Goal: Task Accomplishment & Management: Manage account settings

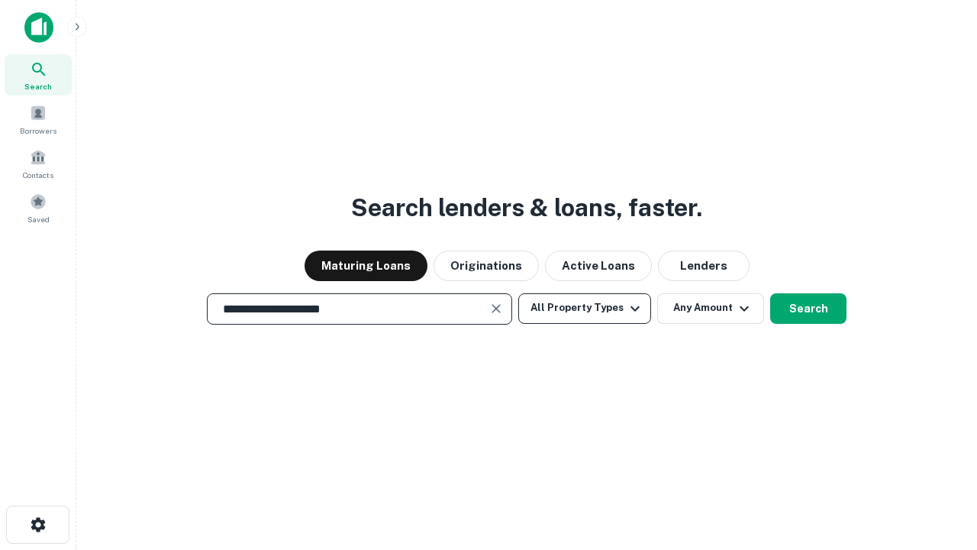
type input "**********"
click at [585, 308] on button "All Property Types" at bounding box center [584, 308] width 133 height 31
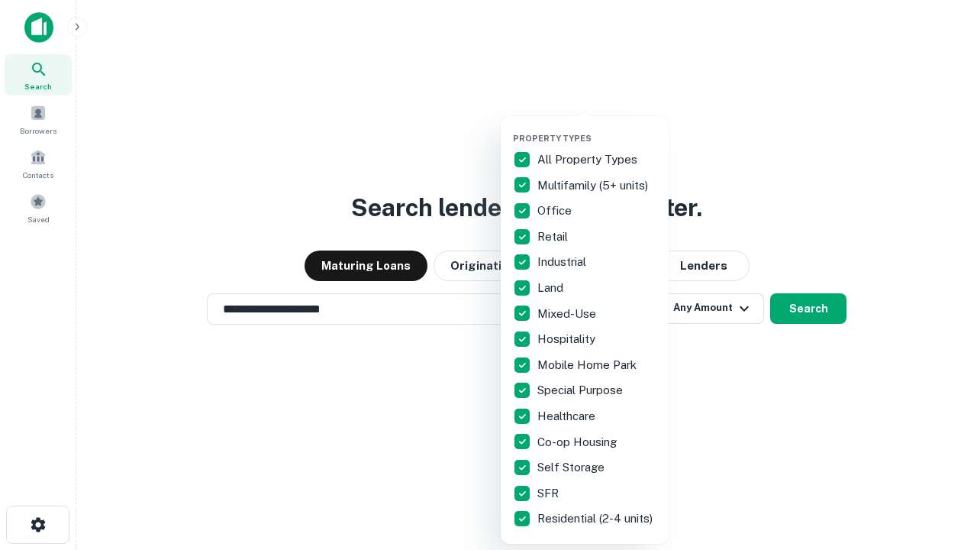
click at [597, 128] on button "button" at bounding box center [597, 128] width 168 height 1
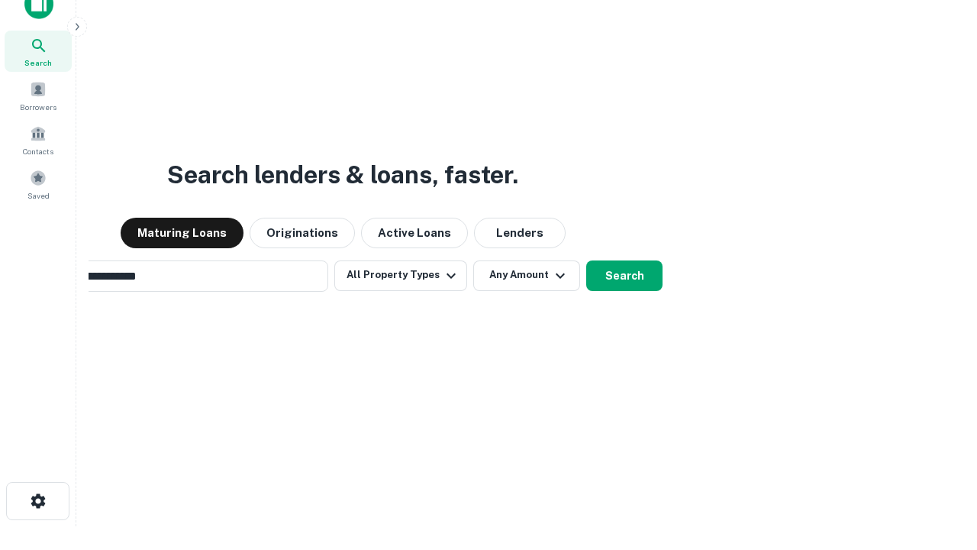
scroll to position [24, 0]
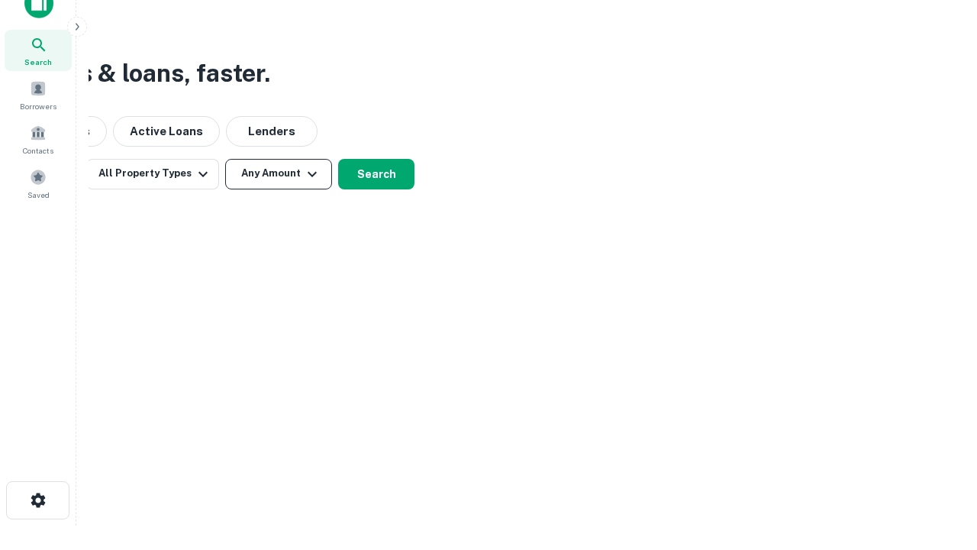
click at [279, 173] on button "Any Amount" at bounding box center [278, 174] width 107 height 31
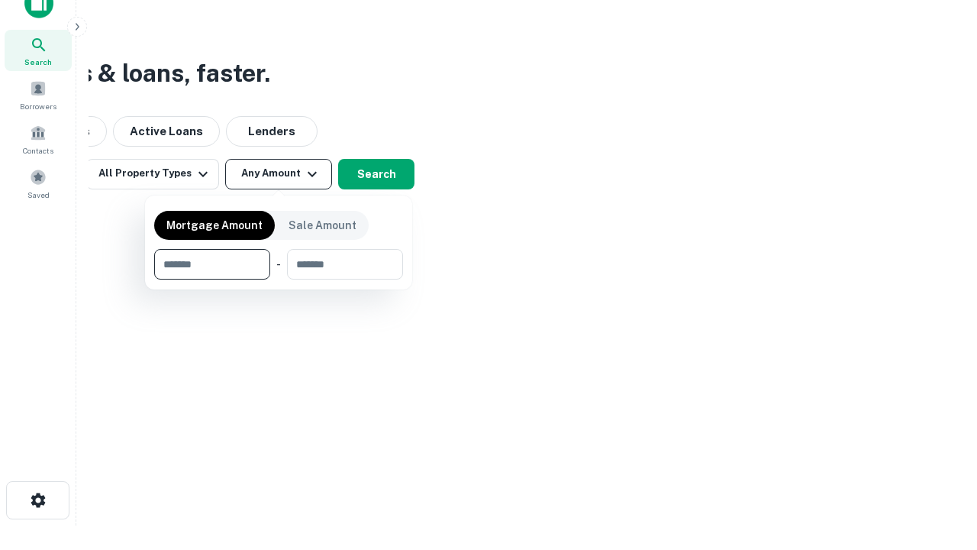
type input "*******"
click at [279, 279] on button "button" at bounding box center [278, 279] width 249 height 1
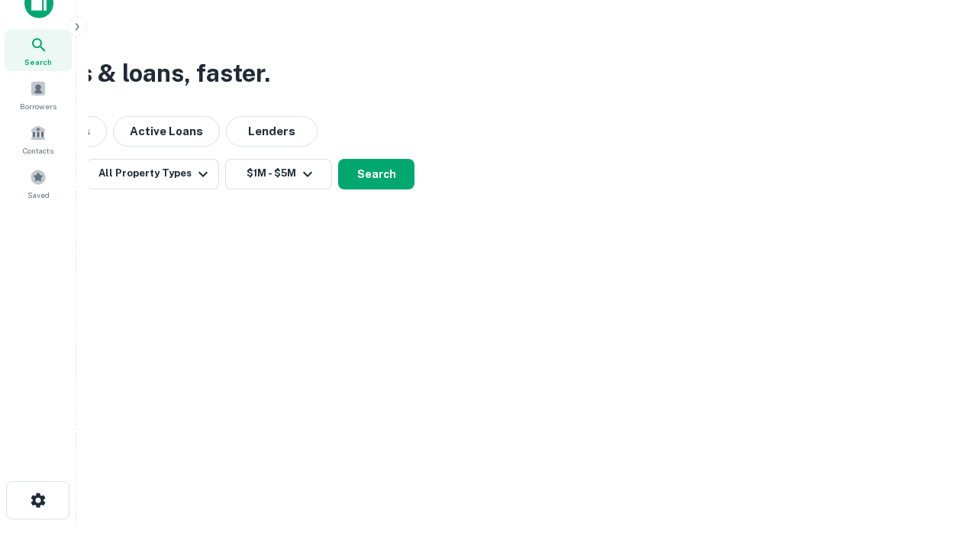
scroll to position [9, 282]
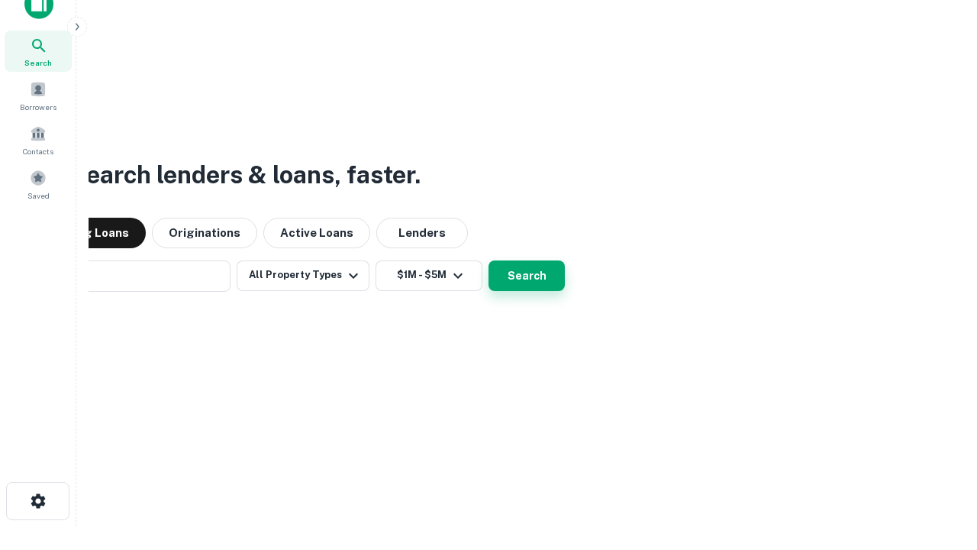
click at [489, 260] on button "Search" at bounding box center [527, 275] width 76 height 31
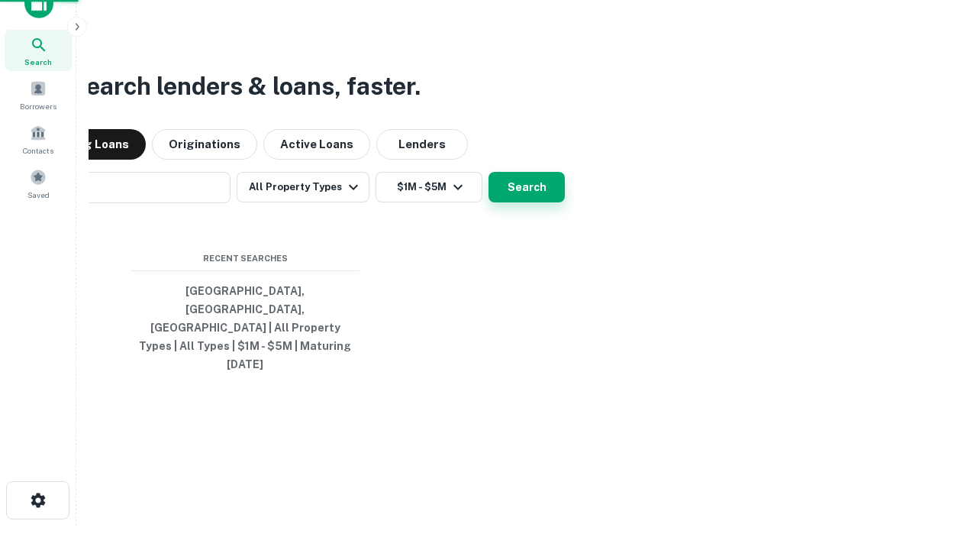
scroll to position [40, 432]
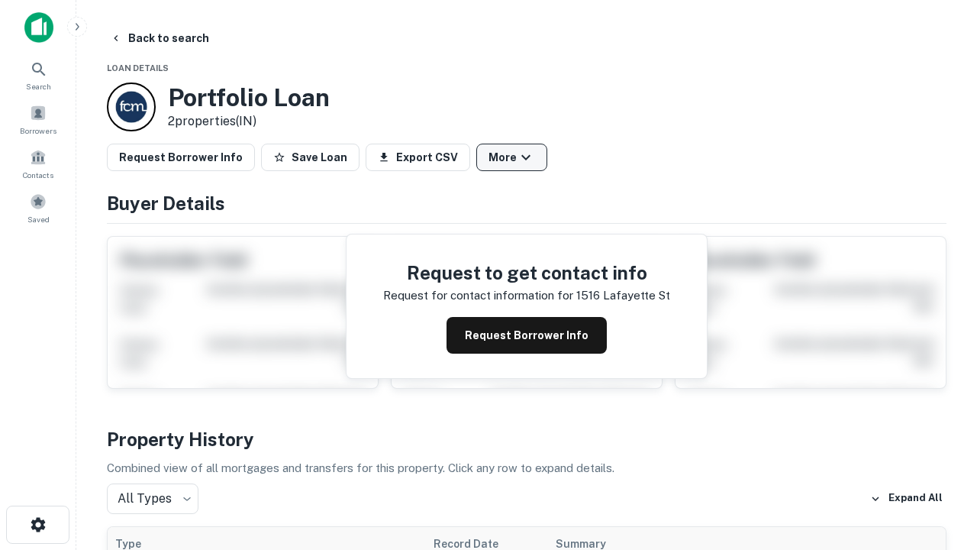
click at [512, 157] on button "More" at bounding box center [511, 157] width 71 height 27
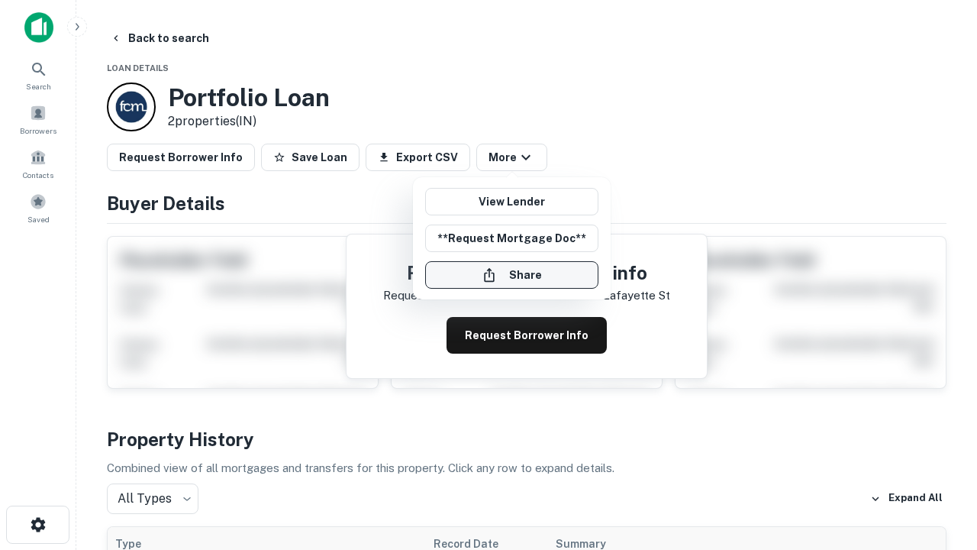
click at [512, 275] on button "Share" at bounding box center [511, 274] width 173 height 27
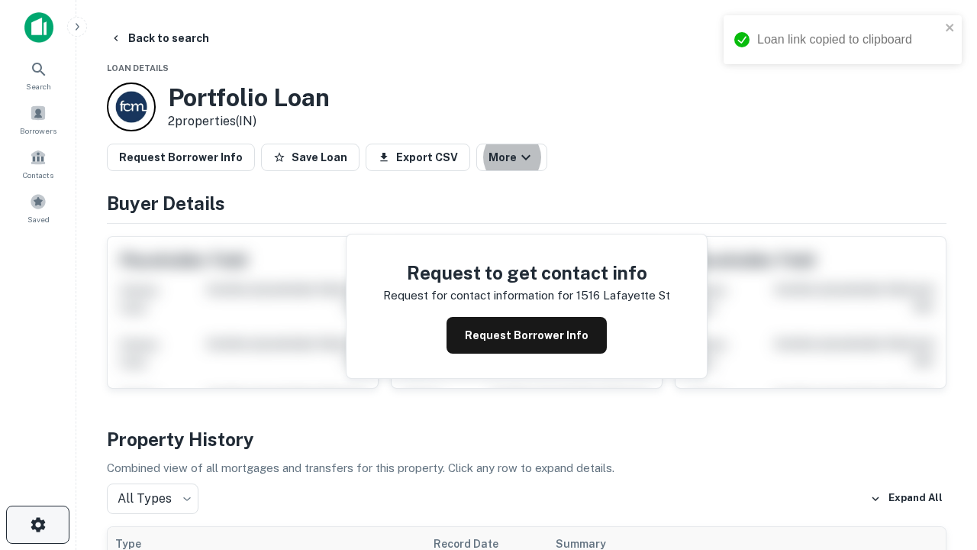
click at [37, 525] on icon "button" at bounding box center [38, 524] width 18 height 18
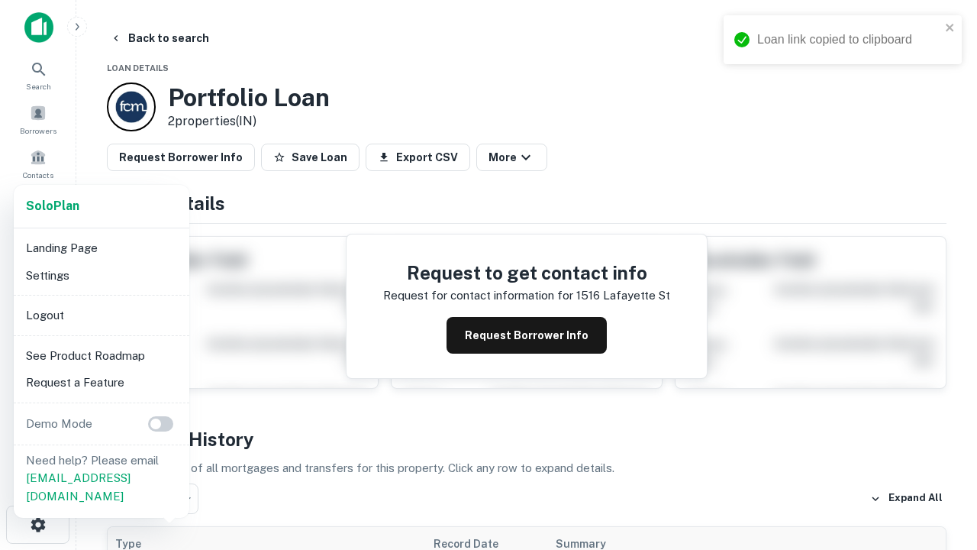
click at [101, 315] on li "Logout" at bounding box center [101, 315] width 163 height 27
